Goal: Information Seeking & Learning: Learn about a topic

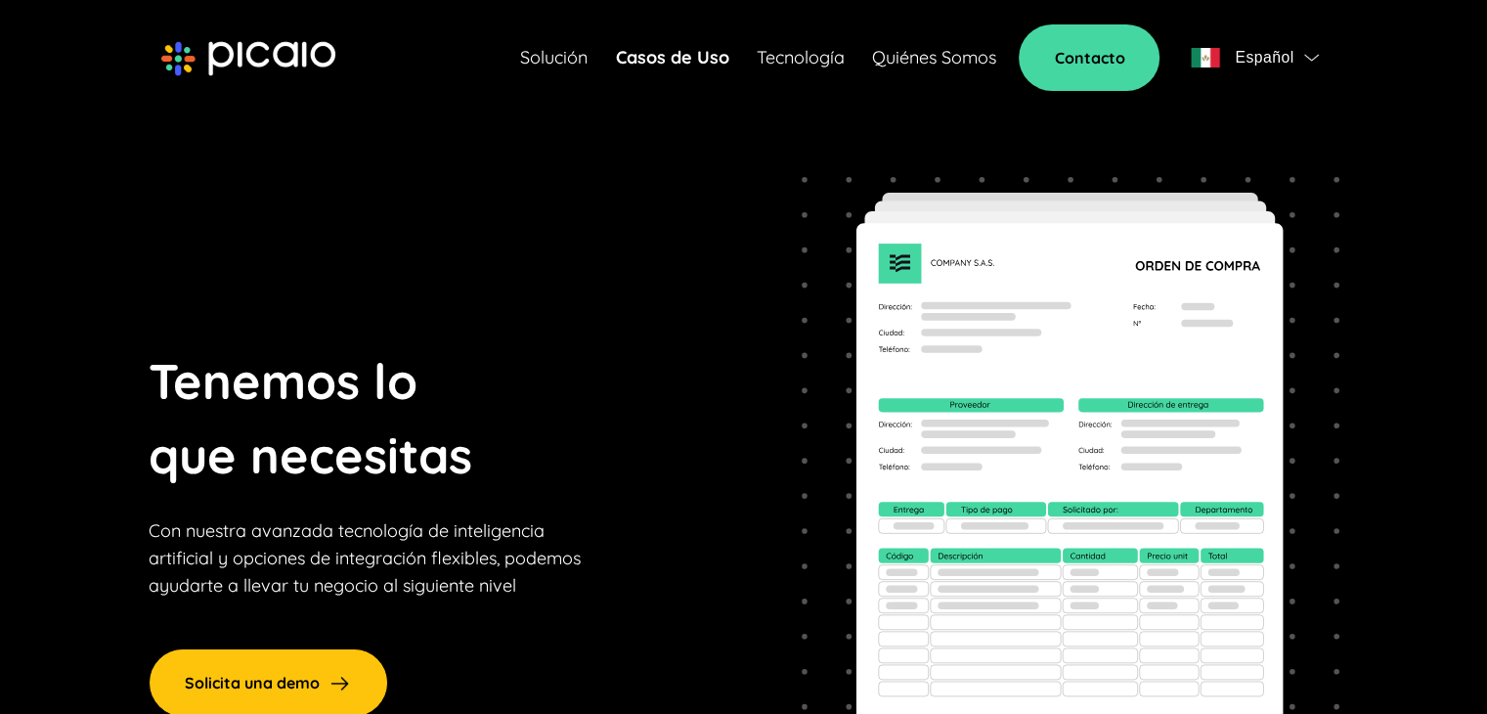
click at [954, 66] on link "Quiénes Somos" at bounding box center [933, 57] width 124 height 27
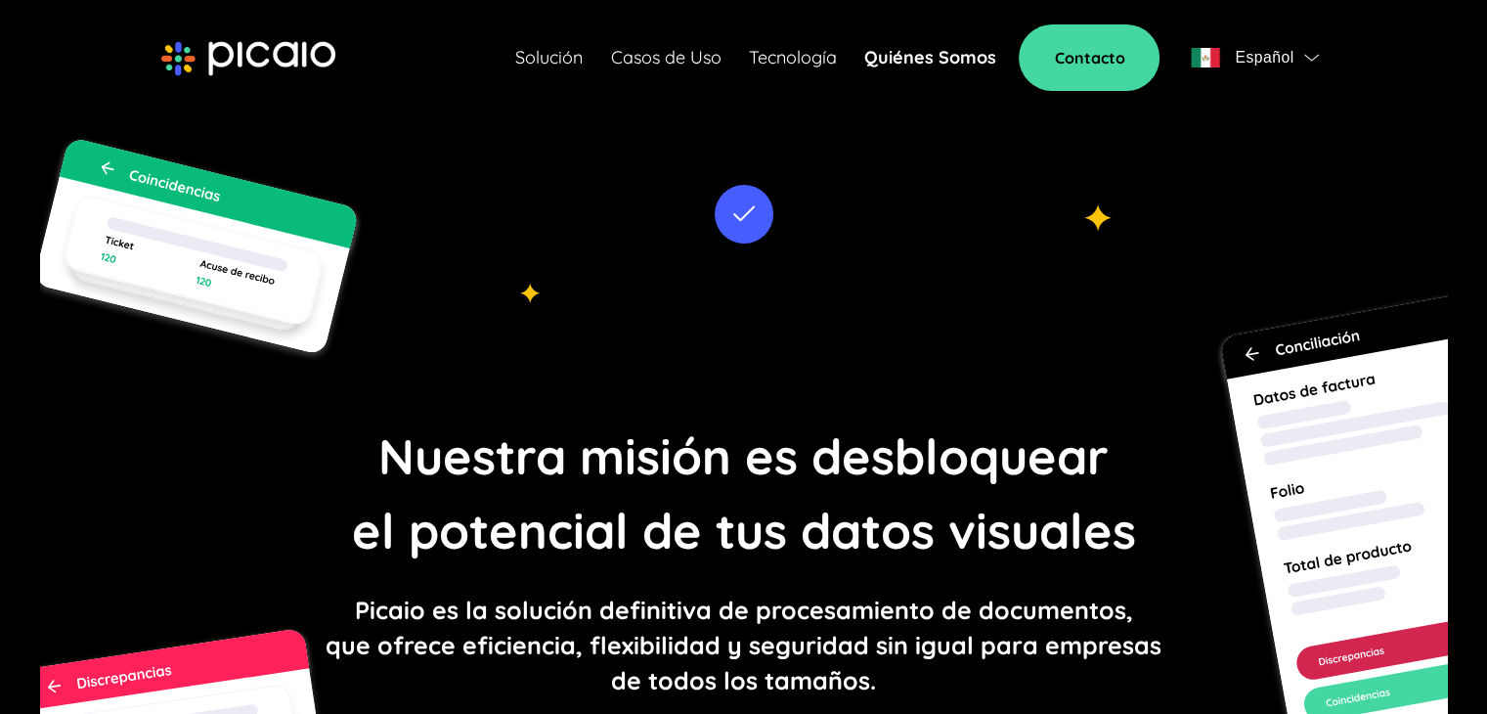
click at [526, 60] on link "Solución" at bounding box center [548, 57] width 67 height 27
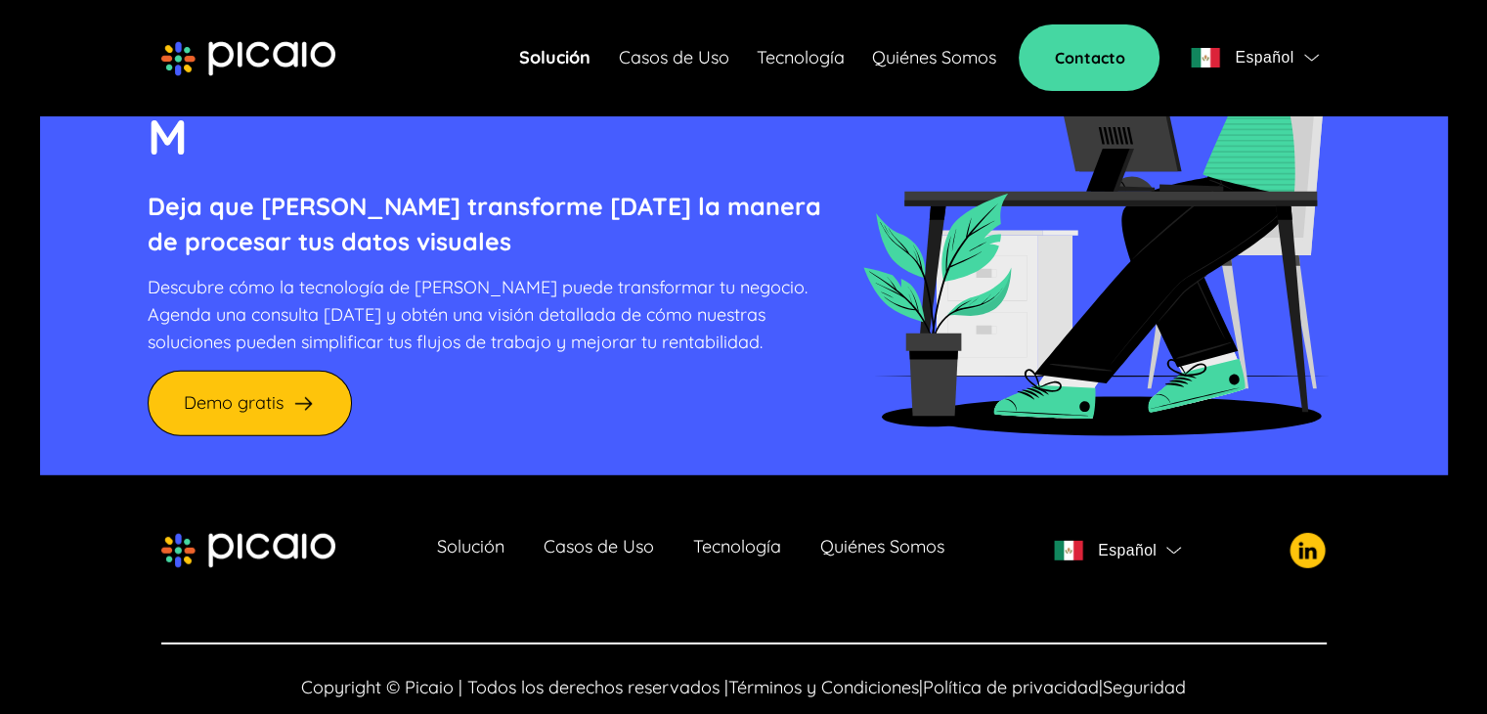
scroll to position [5479, 0]
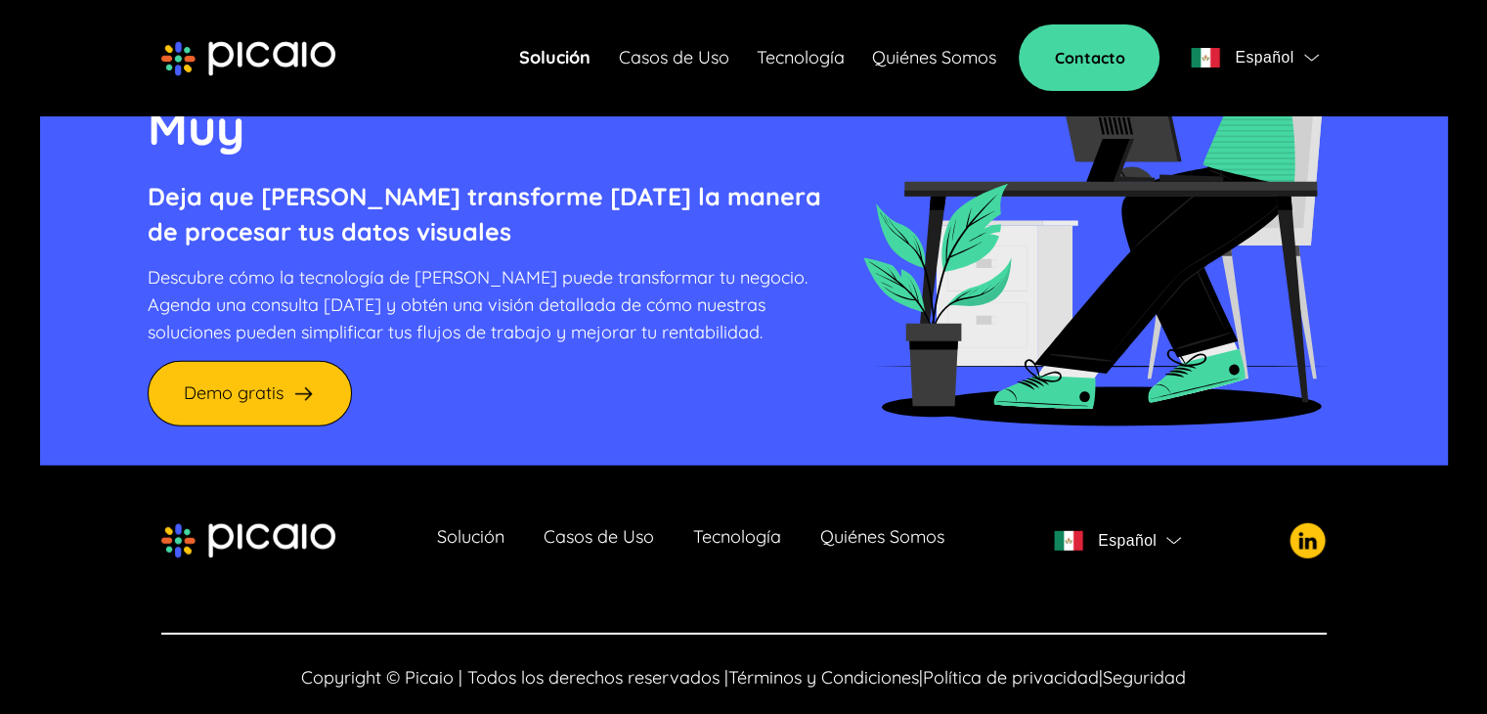
click at [849, 527] on link "Quiénes Somos" at bounding box center [882, 540] width 124 height 27
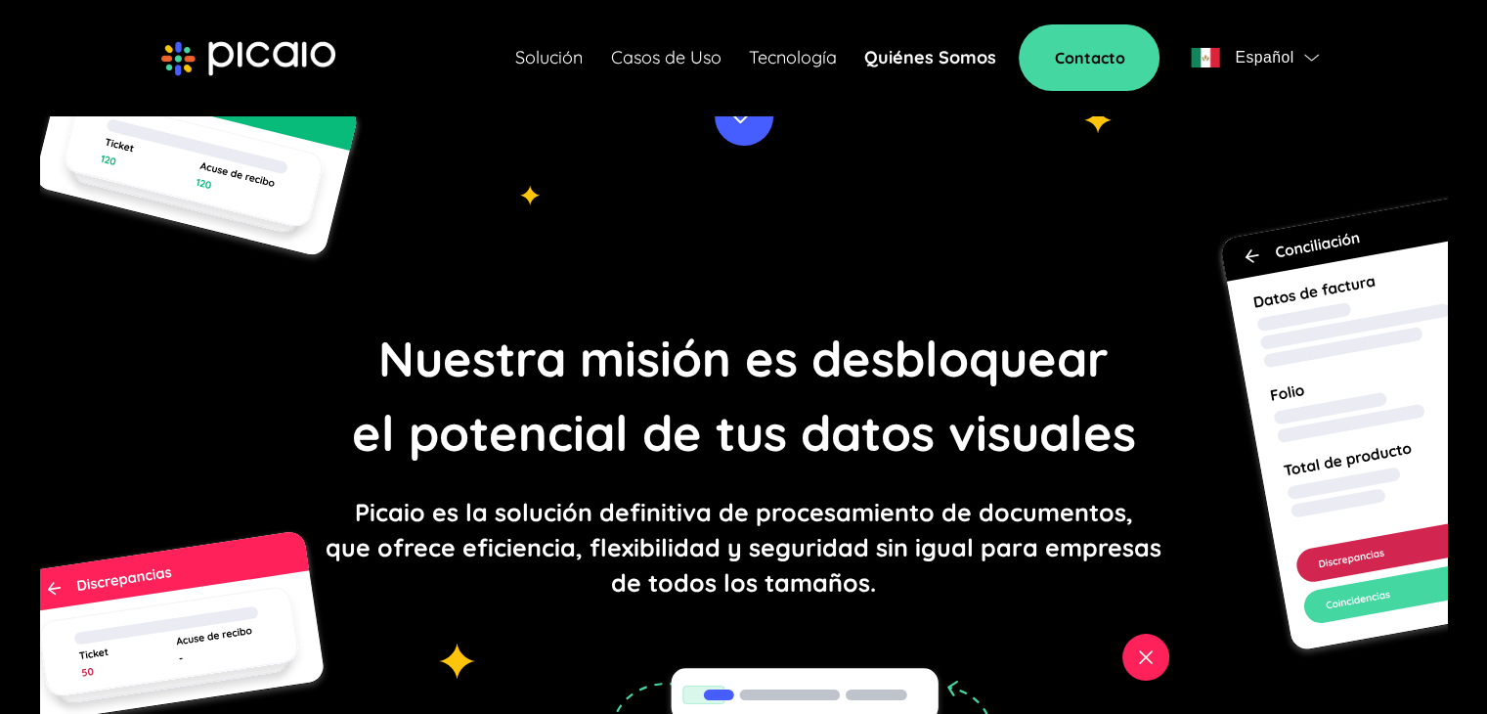
click at [935, 71] on div "Solución Casos de Uso Tecnología Quiénes Somos Contacto Español" at bounding box center [920, 57] width 810 height 66
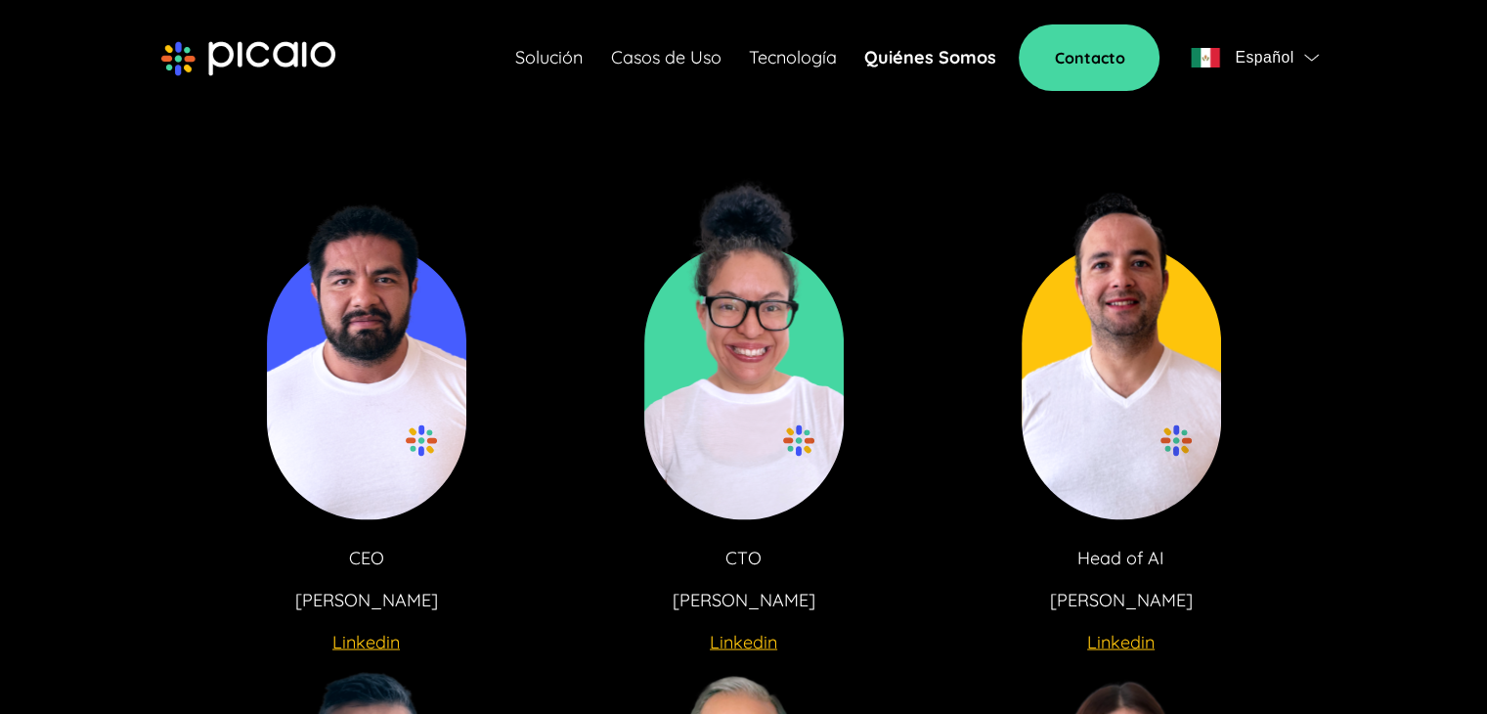
scroll to position [3422, 0]
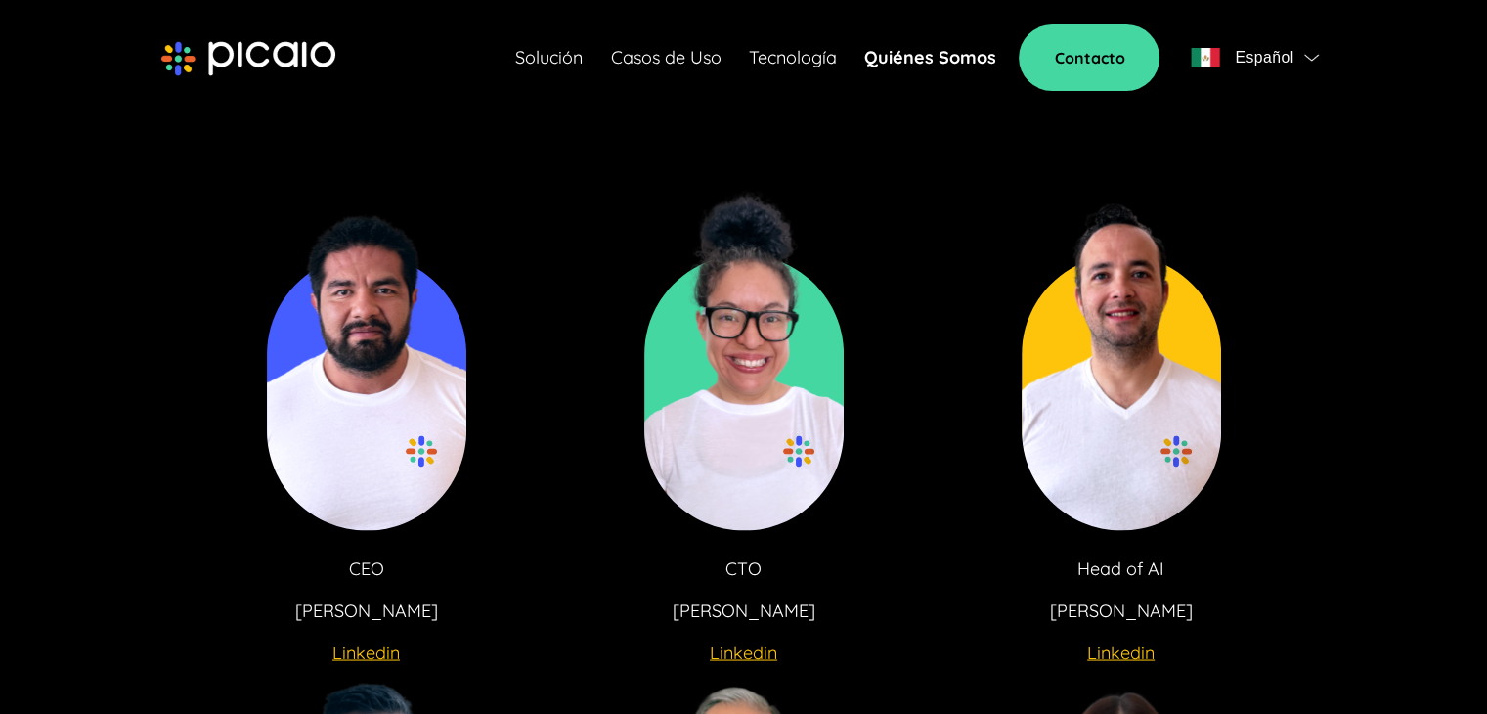
click at [376, 661] on u "Linkedin" at bounding box center [365, 651] width 67 height 22
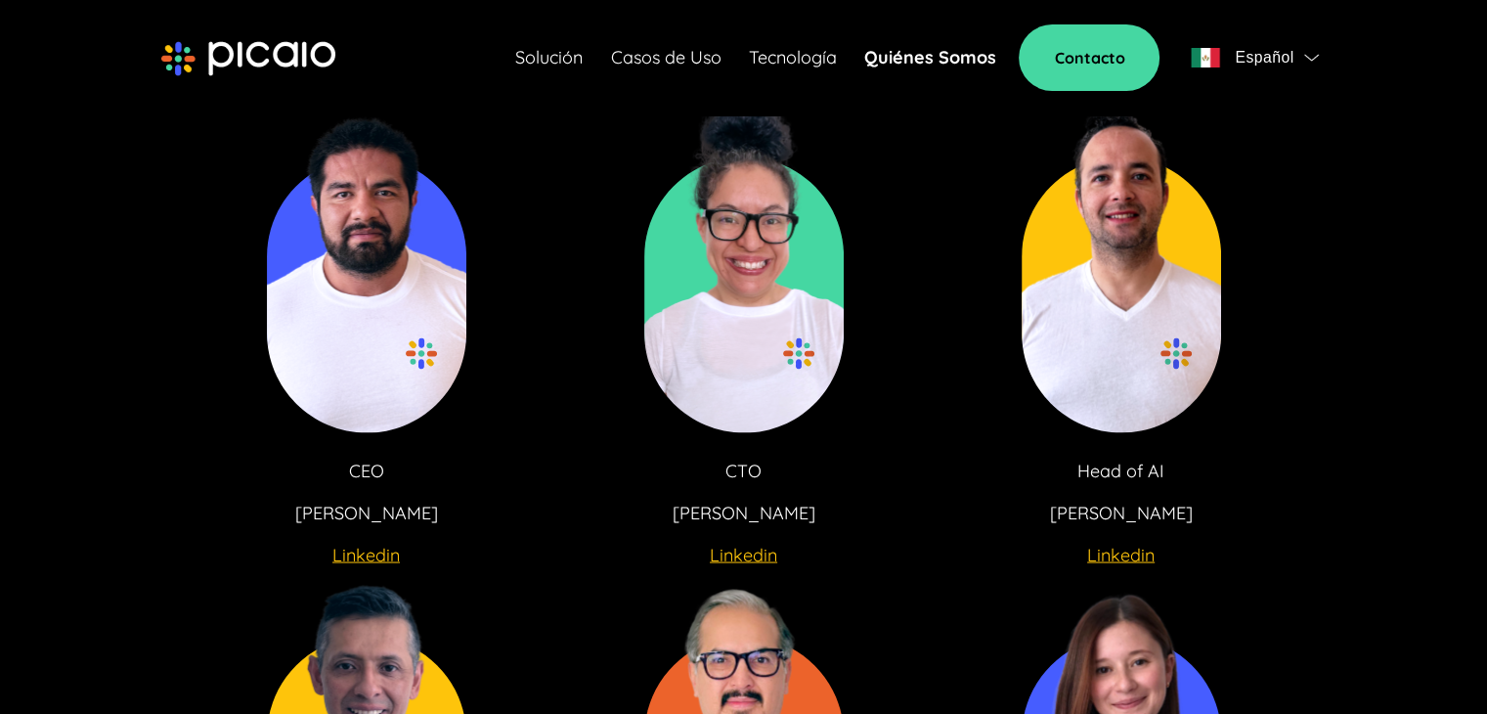
scroll to position [3617, 0]
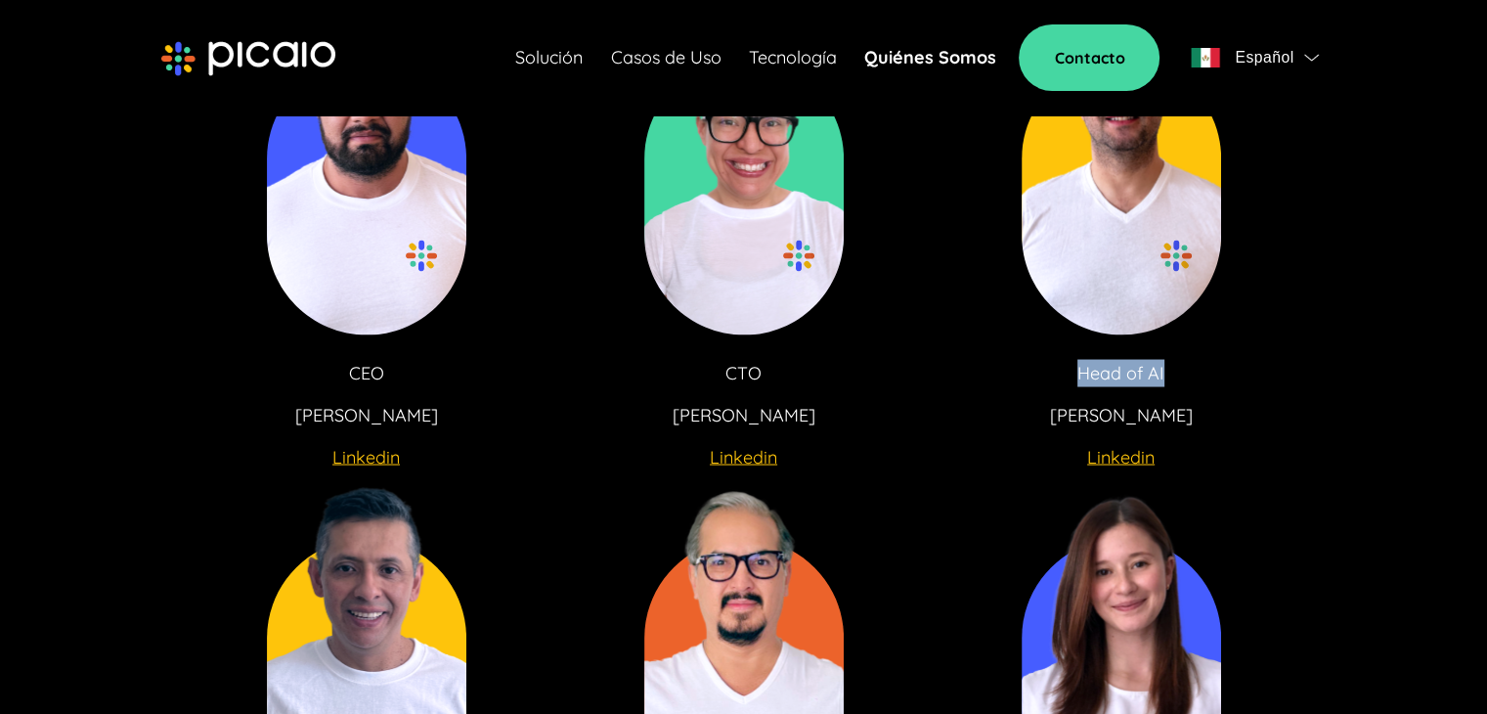
drag, startPoint x: 1073, startPoint y: 378, endPoint x: 1161, endPoint y: 368, distance: 88.6
click at [1161, 368] on div "Head of AI [PERSON_NAME]" at bounding box center [1121, 411] width 302 height 105
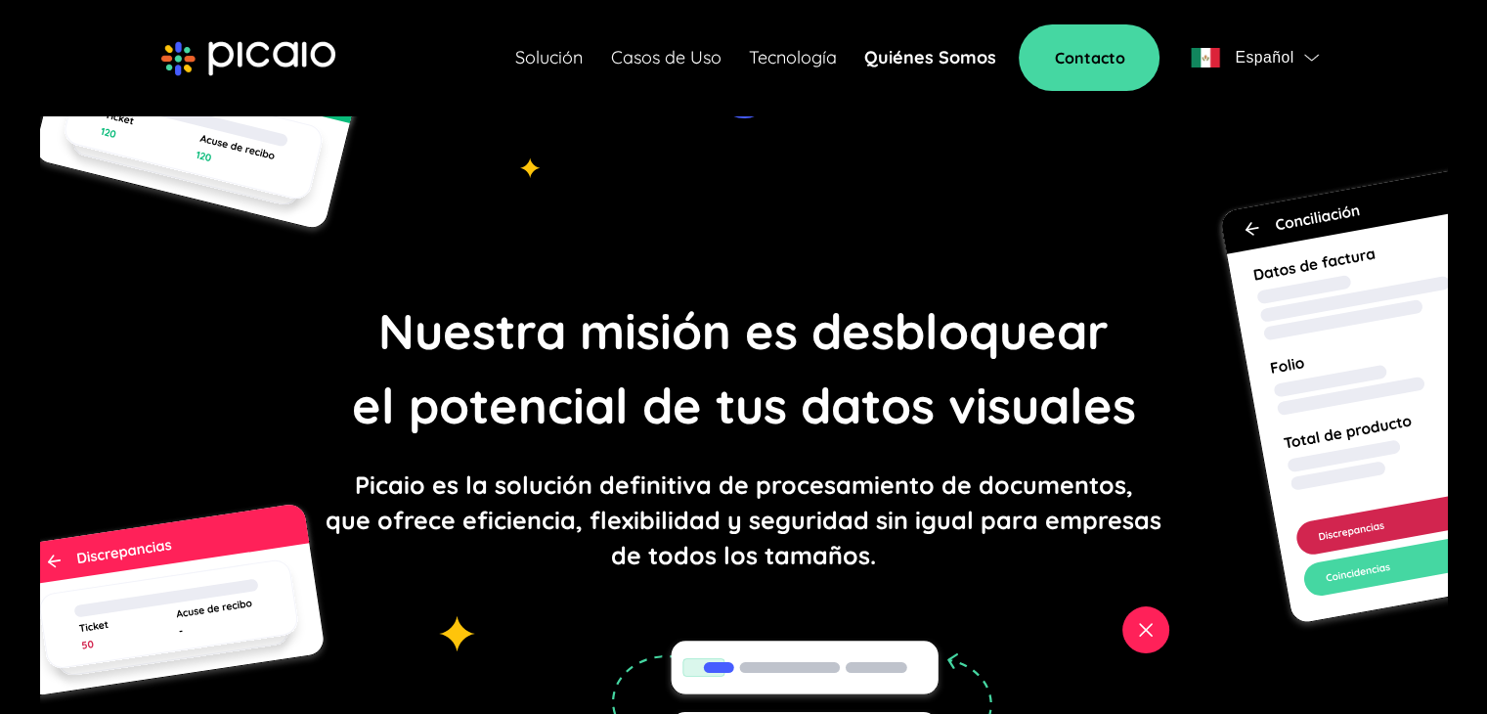
scroll to position [0, 0]
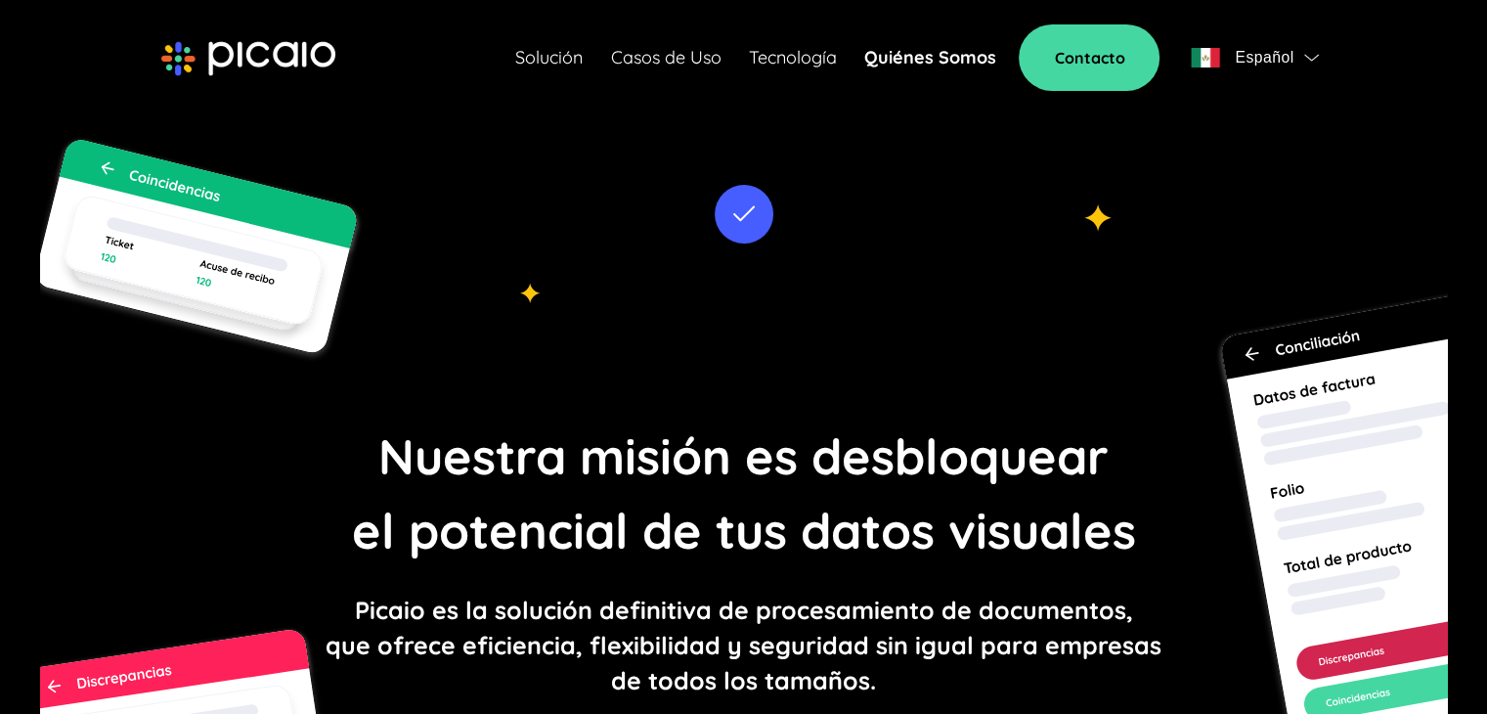
click at [806, 51] on link "Tecnología" at bounding box center [792, 57] width 88 height 27
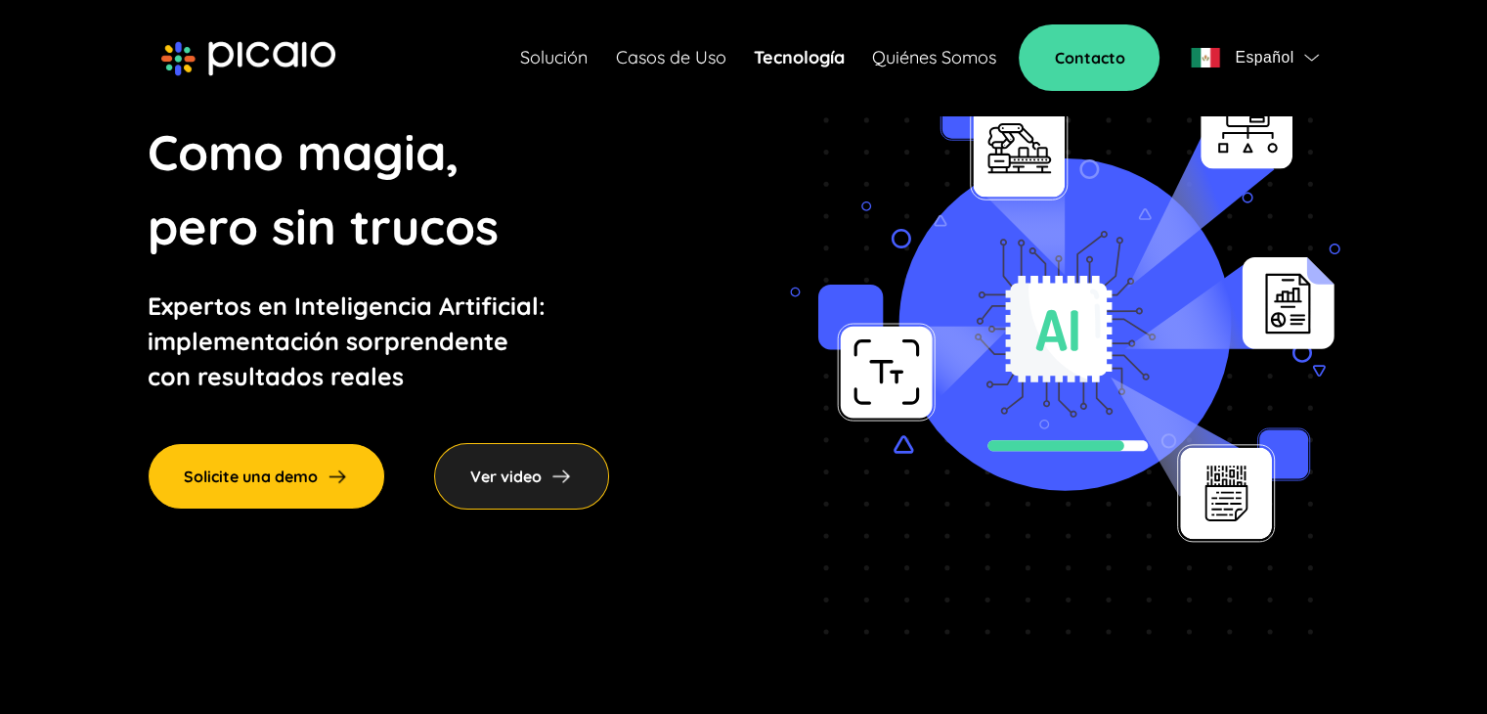
scroll to position [196, 0]
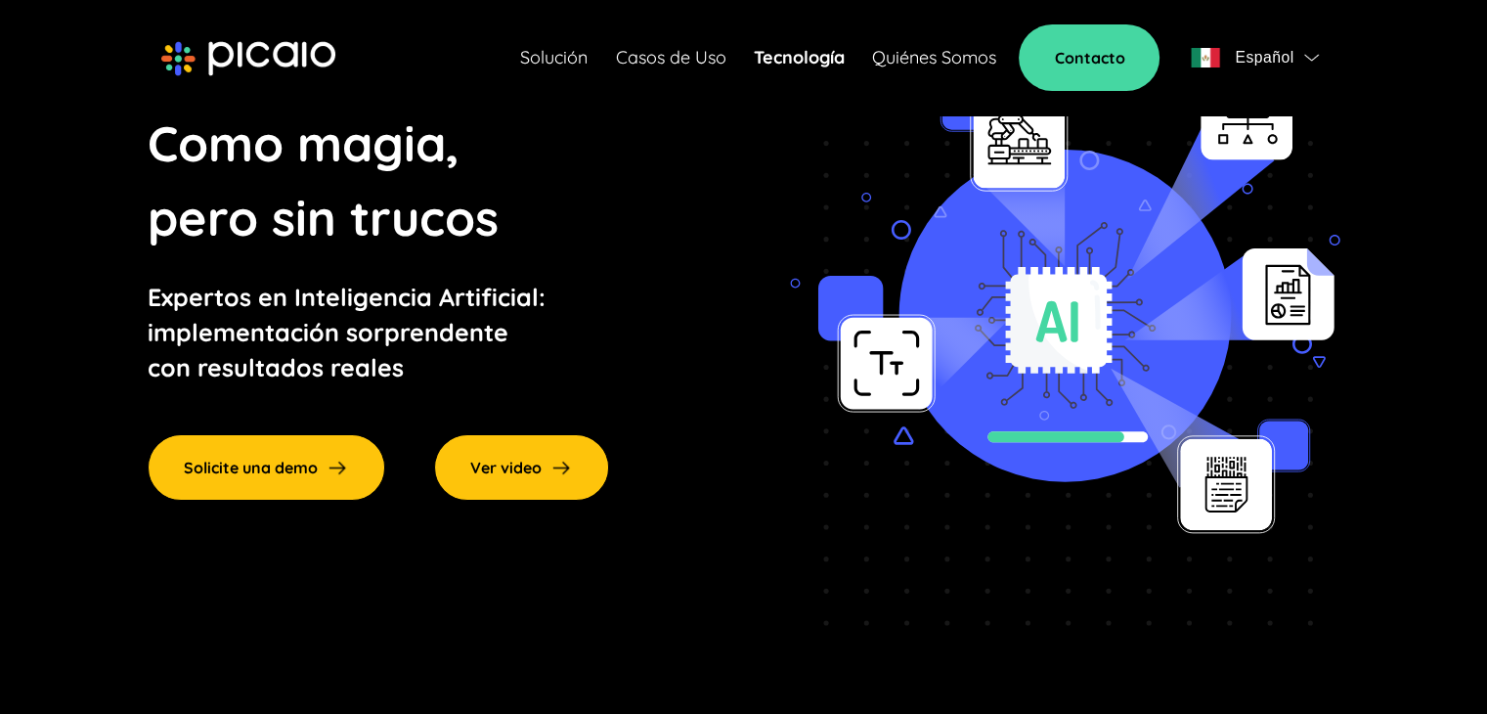
click at [489, 473] on div "Ver video" at bounding box center [521, 467] width 175 height 66
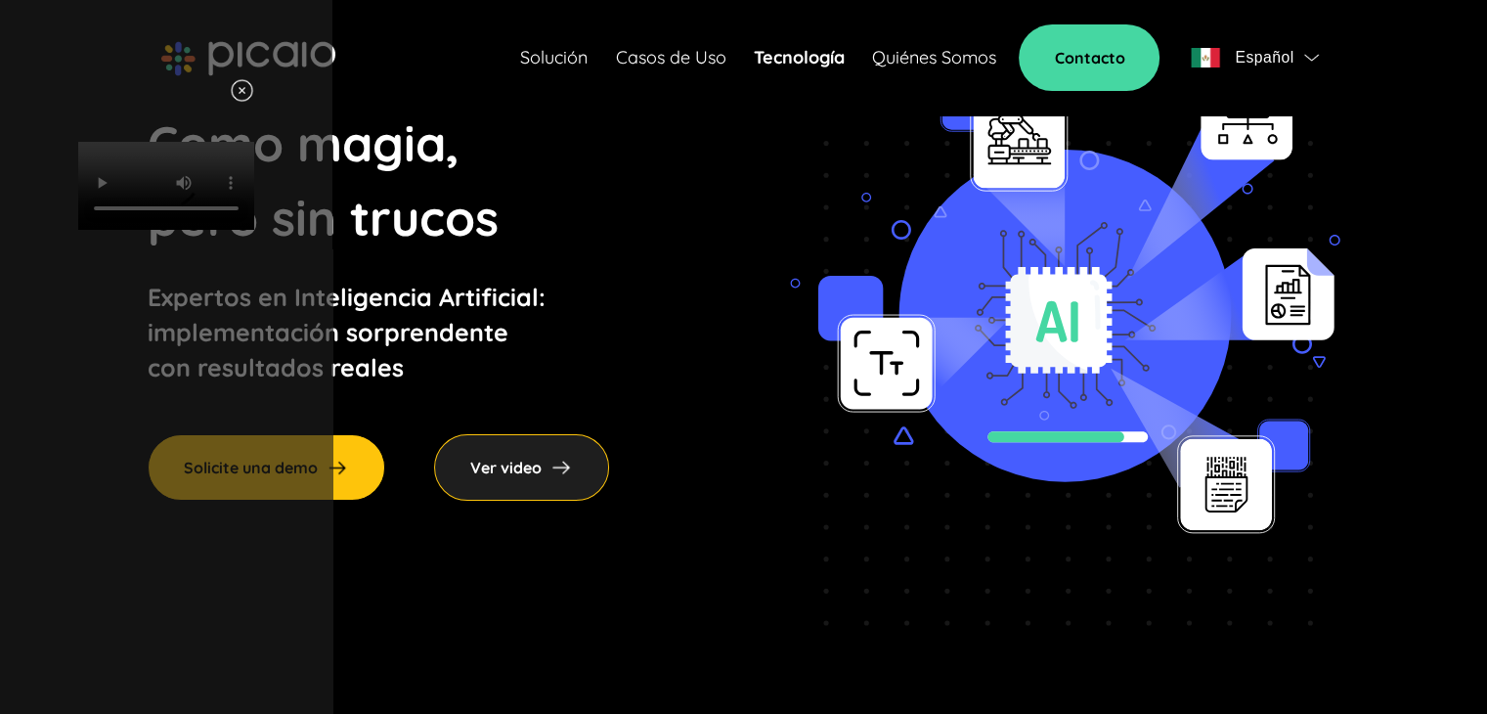
click at [254, 98] on img at bounding box center [242, 90] width 24 height 24
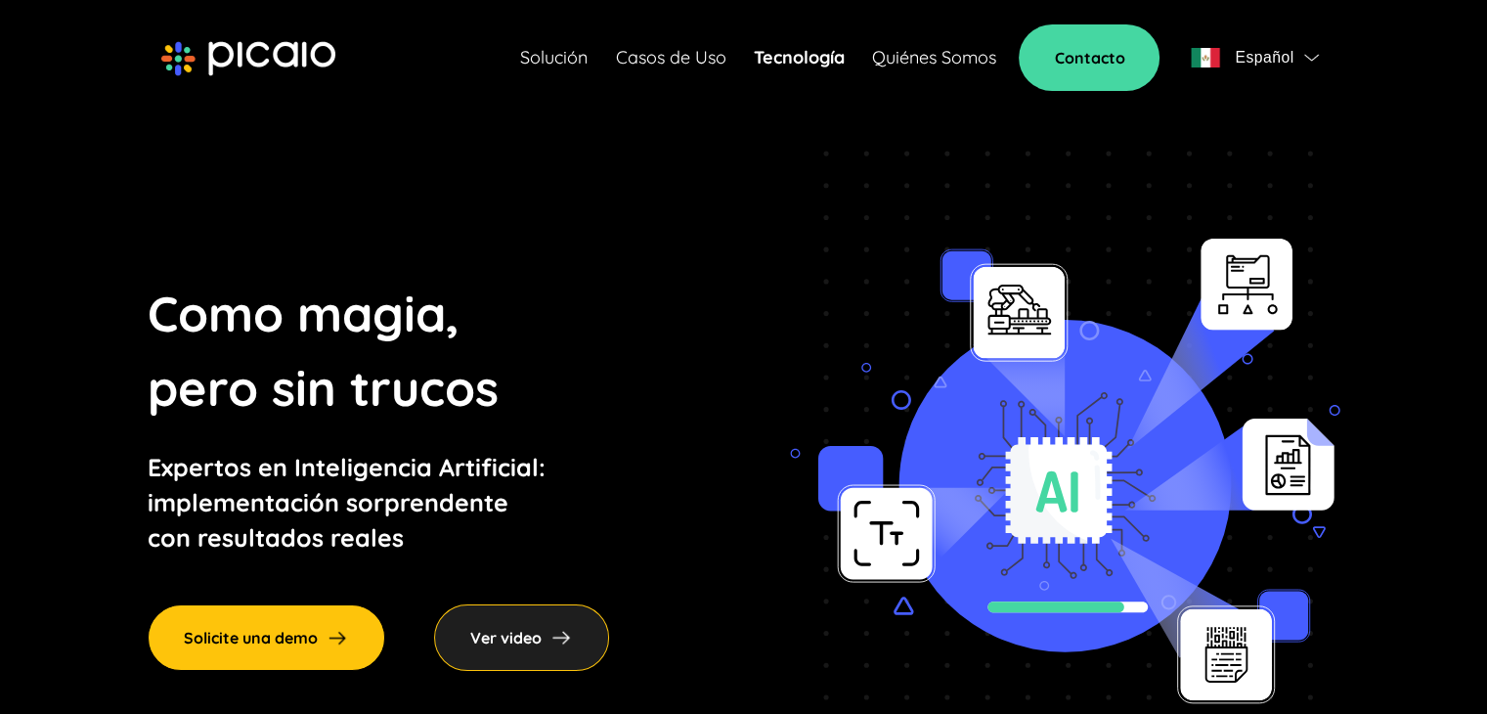
scroll to position [0, 0]
